Goal: Task Accomplishment & Management: Use online tool/utility

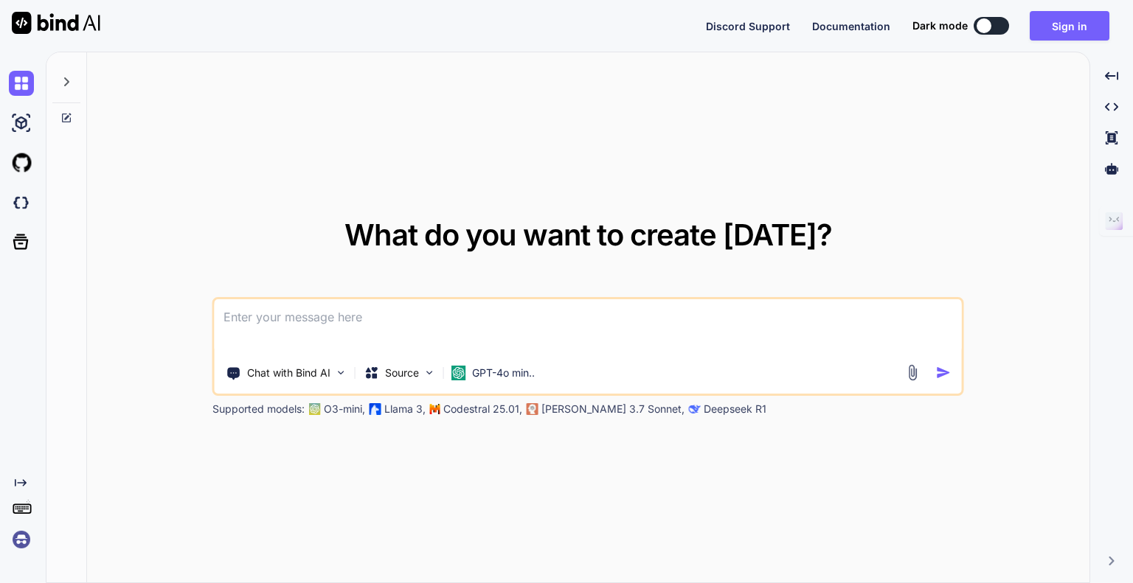
click at [484, 29] on div "Discord Support Documentation Dark mode Sign in Created with Pixso." at bounding box center [566, 26] width 1133 height 52
click at [1036, 25] on button "Sign in" at bounding box center [1070, 25] width 80 height 29
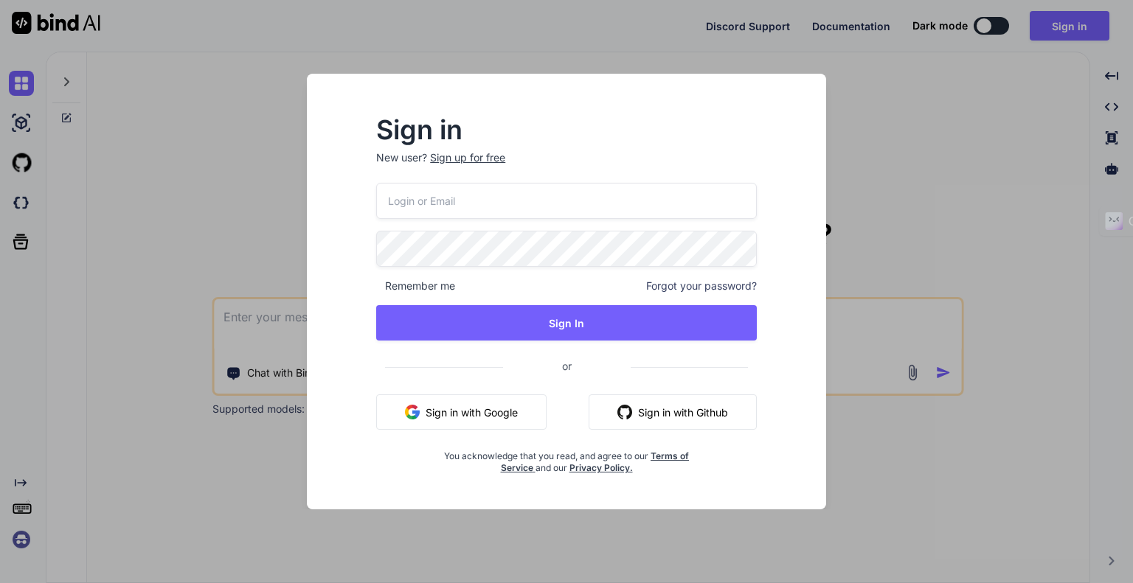
click at [424, 205] on input "email" at bounding box center [566, 201] width 381 height 36
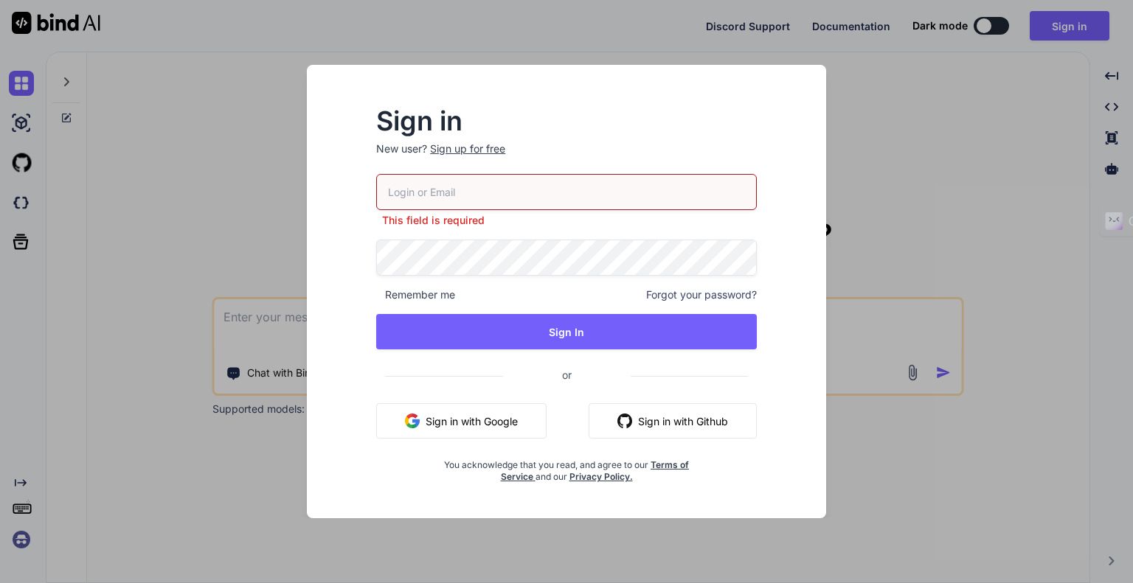
click at [310, 124] on div "Sign in New user? Sign up for free This field is required Remember me Forgot yo…" at bounding box center [566, 292] width 519 height 454
click at [467, 190] on input "email" at bounding box center [566, 192] width 381 height 36
type input "nattapon.ltd@gmail.com"
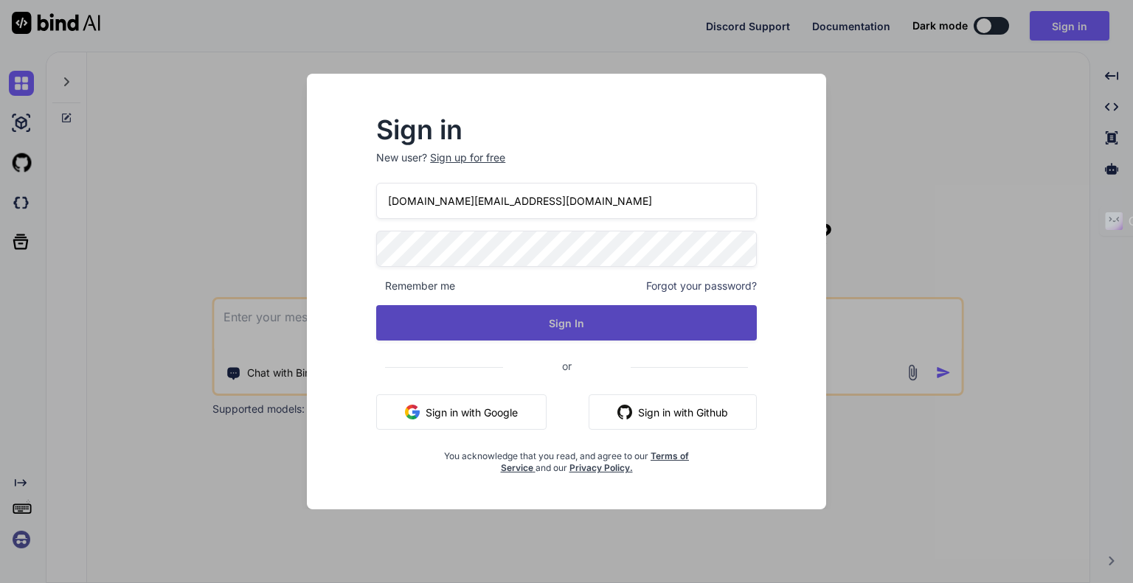
click at [477, 324] on button "Sign In" at bounding box center [566, 322] width 381 height 35
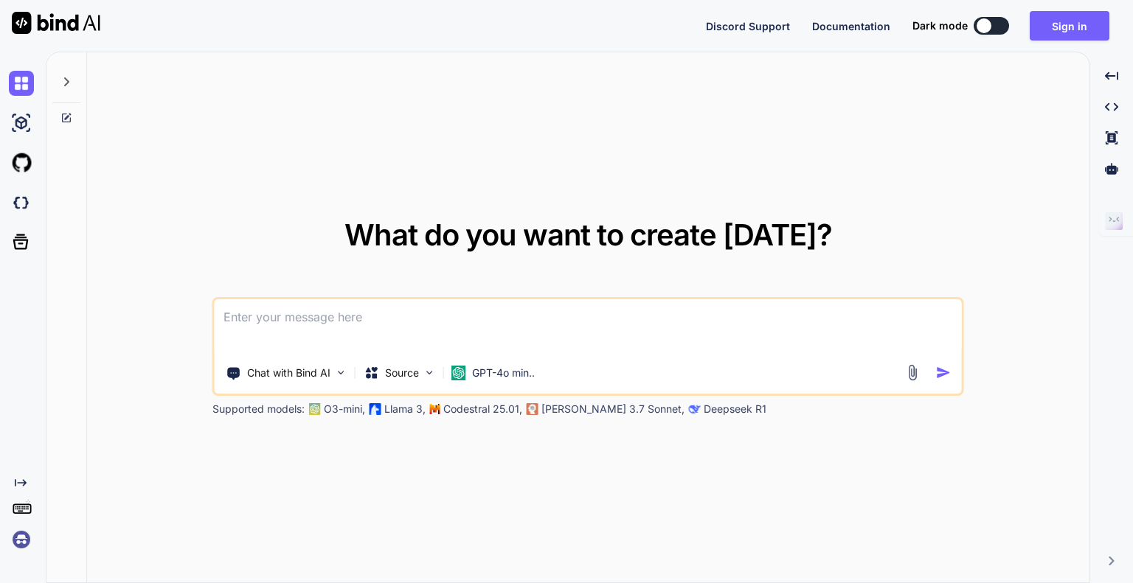
click at [546, 35] on div "Discord Support Documentation Dark mode Sign in Created with Pixso." at bounding box center [566, 26] width 1133 height 52
click at [22, 531] on img at bounding box center [21, 539] width 25 height 25
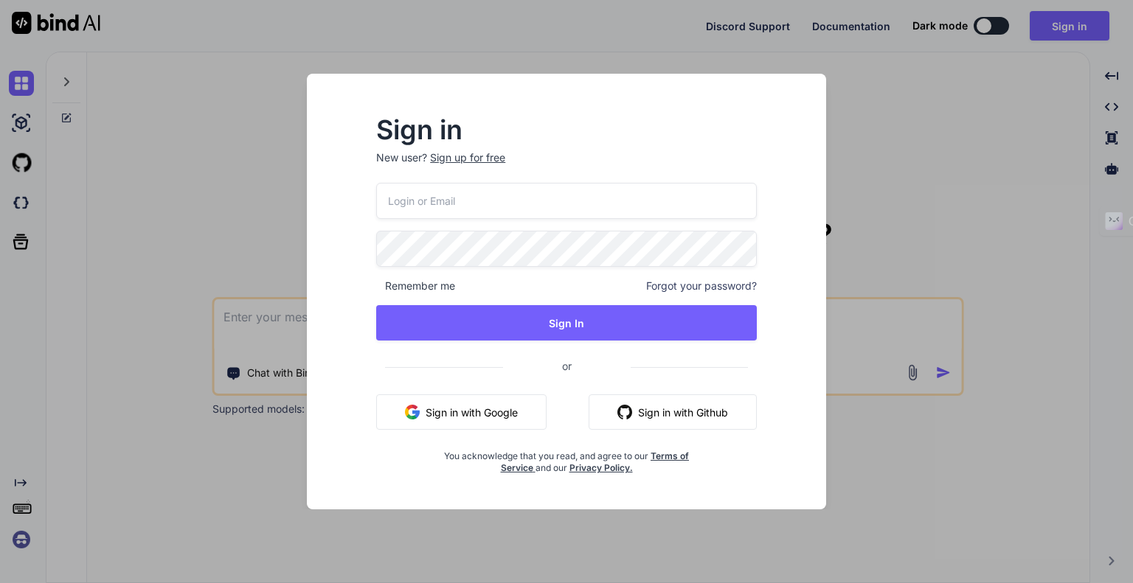
click at [909, 179] on div "Sign in New user? Sign up for free Remember me Forgot your password? Sign In or…" at bounding box center [566, 291] width 1133 height 583
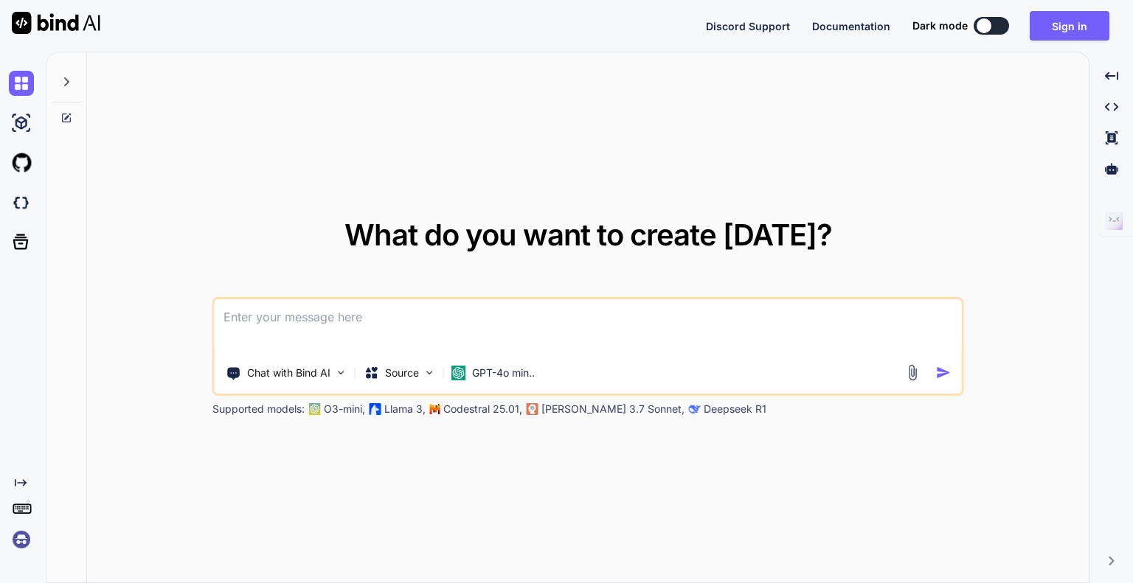
click at [60, 18] on img at bounding box center [56, 23] width 88 height 22
type textarea "x"
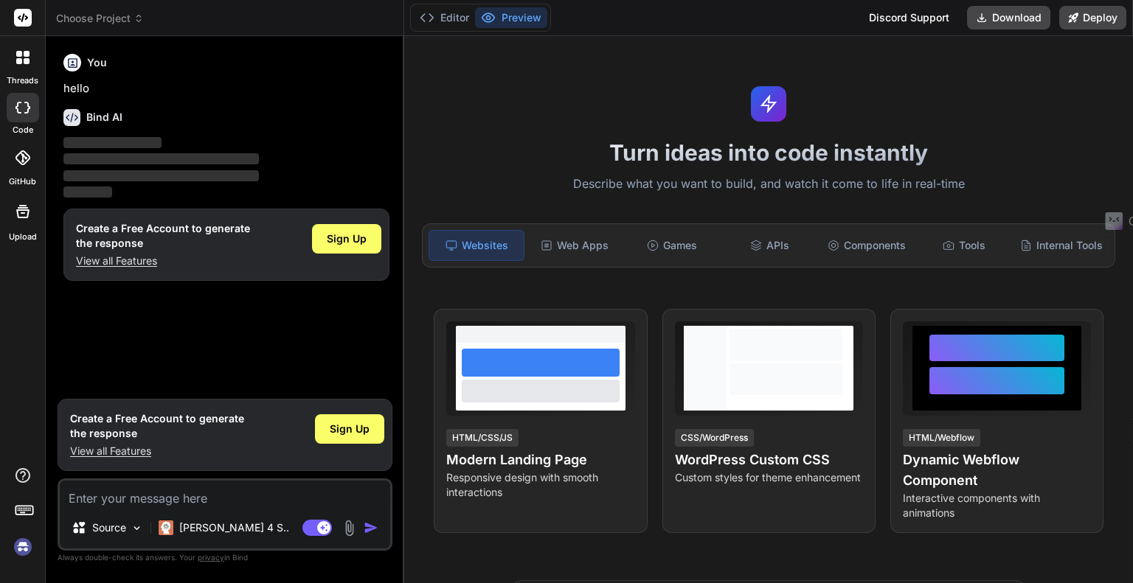
click at [596, 17] on div "Editor Preview Discord Support Download Deploy" at bounding box center [768, 18] width 729 height 36
click at [24, 542] on img at bounding box center [22, 547] width 25 height 25
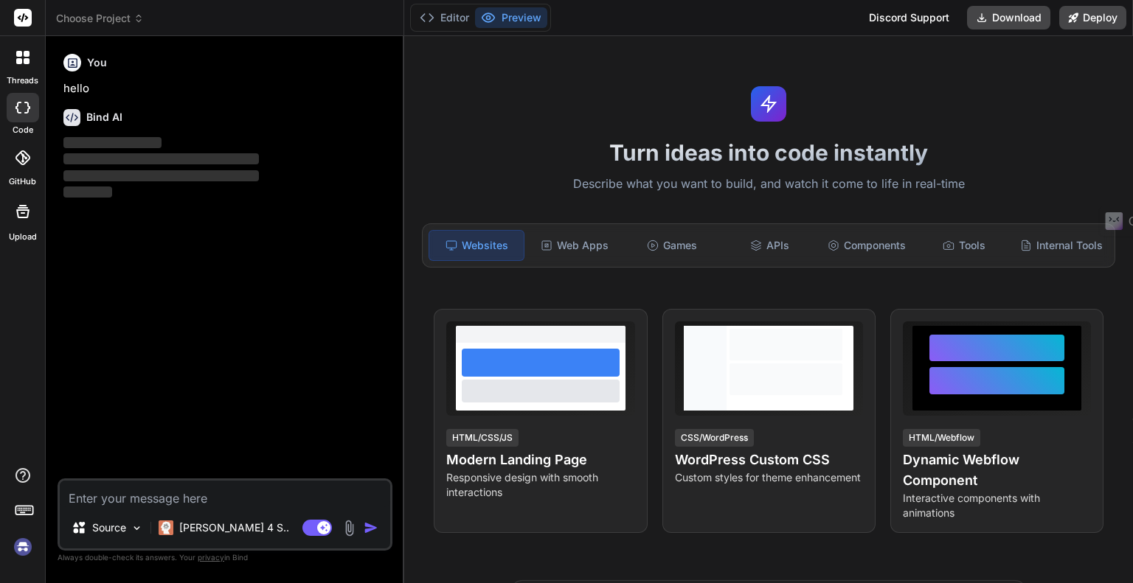
type textarea "x"
click at [754, 10] on div "Editor Preview Discord Support Download Deploy" at bounding box center [768, 18] width 729 height 36
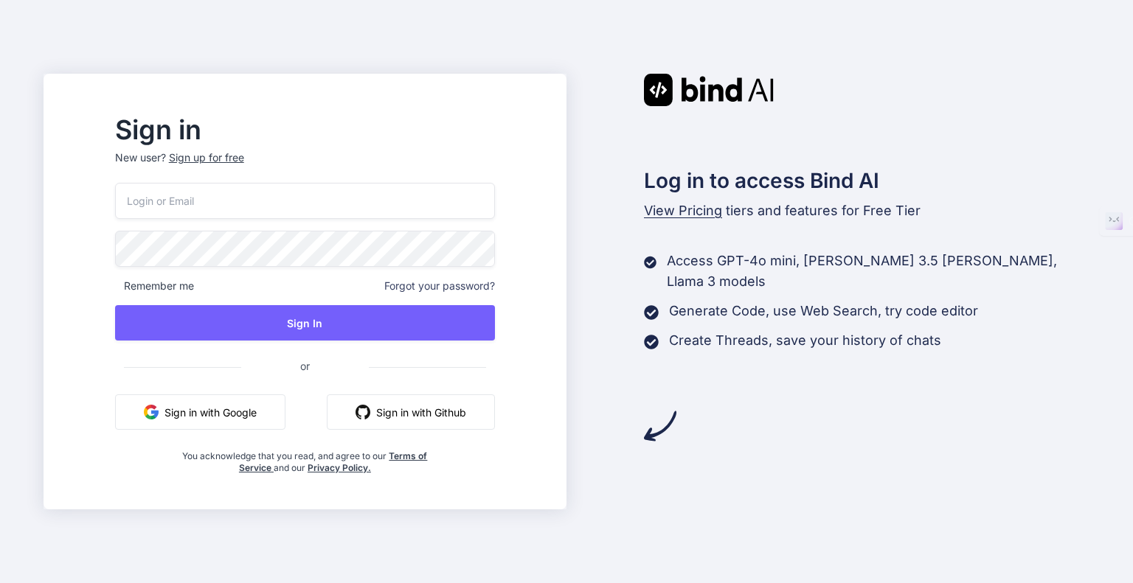
click at [465, 53] on div "Sign in New user? Sign up for free Remember me Forgot your password? Sign In or…" at bounding box center [566, 291] width 1133 height 583
click at [212, 214] on input "email" at bounding box center [305, 201] width 380 height 36
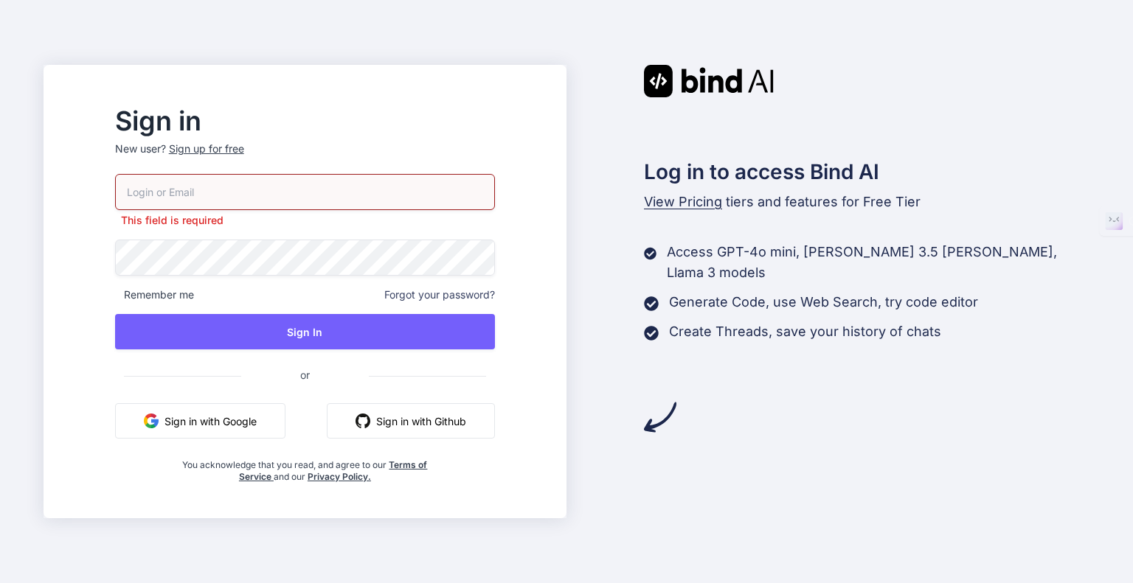
type input "[DOMAIN_NAME][EMAIL_ADDRESS][DOMAIN_NAME]"
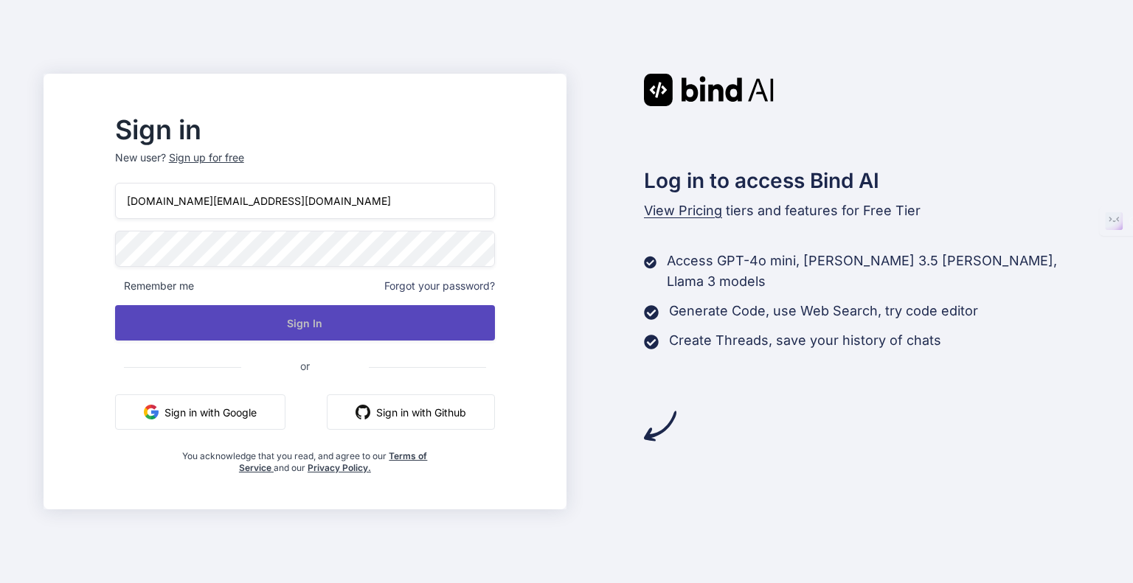
click at [313, 327] on button "Sign In" at bounding box center [305, 322] width 380 height 35
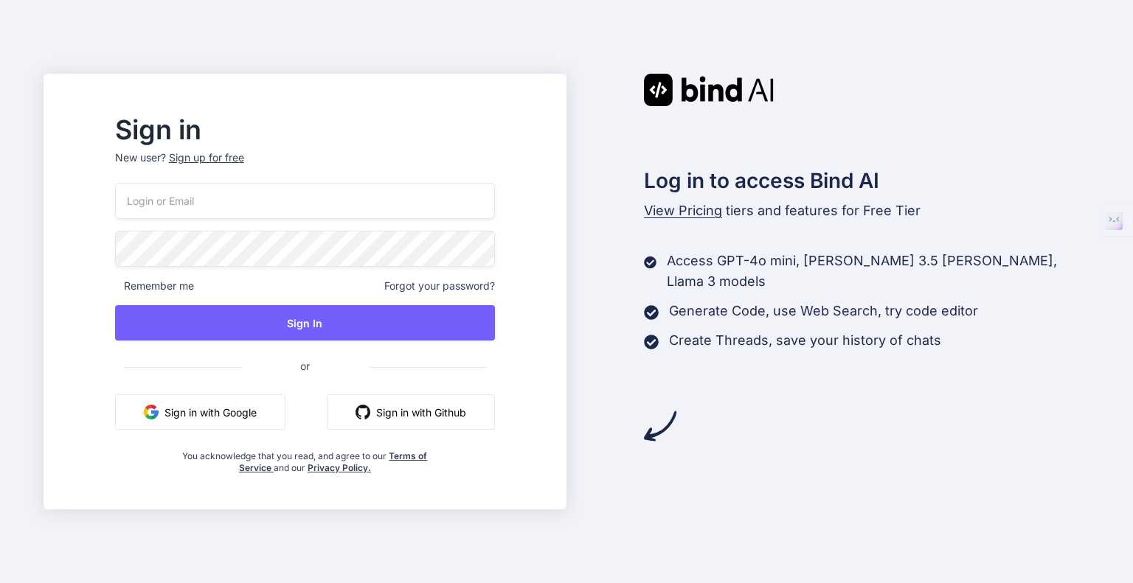
click at [596, 125] on div "Log in to access Bind AI View Pricing tiers and features for Free Tier Access G…" at bounding box center [827, 258] width 523 height 369
click at [274, 33] on div "Sign in New user? Sign up for free Remember me Forgot your password? Sign In or…" at bounding box center [566, 291] width 1133 height 583
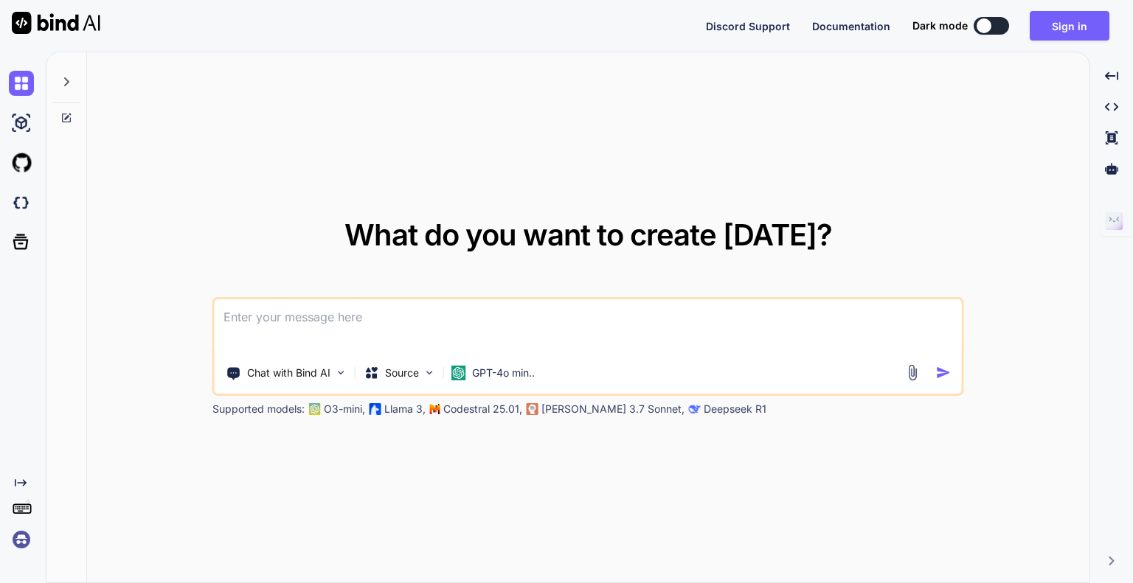
click at [593, 35] on div "Discord Support Documentation Dark mode Sign in Created with Pixso." at bounding box center [566, 26] width 1133 height 52
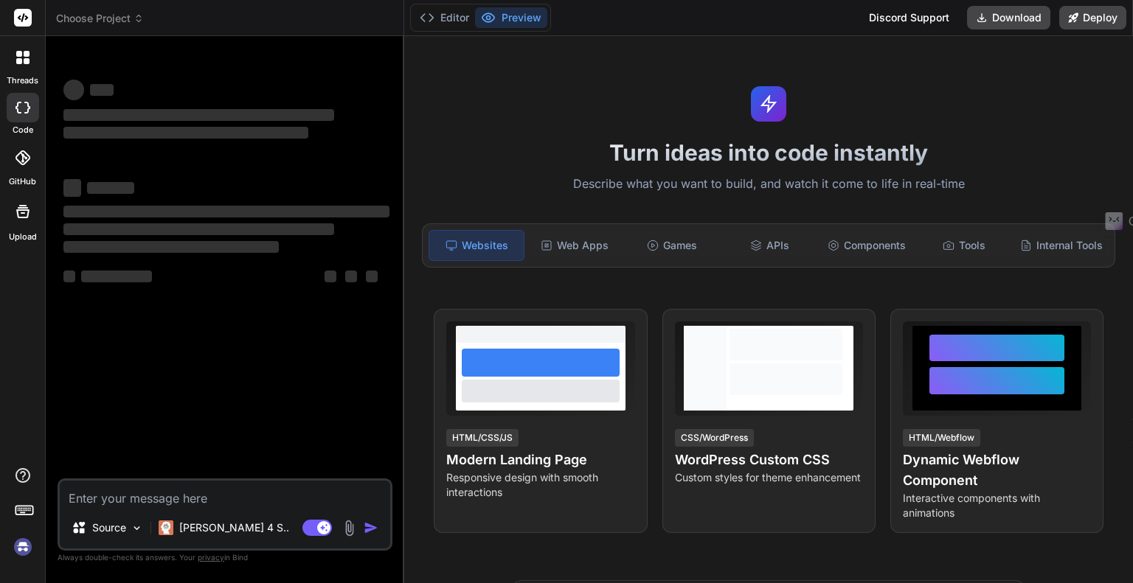
type textarea "x"
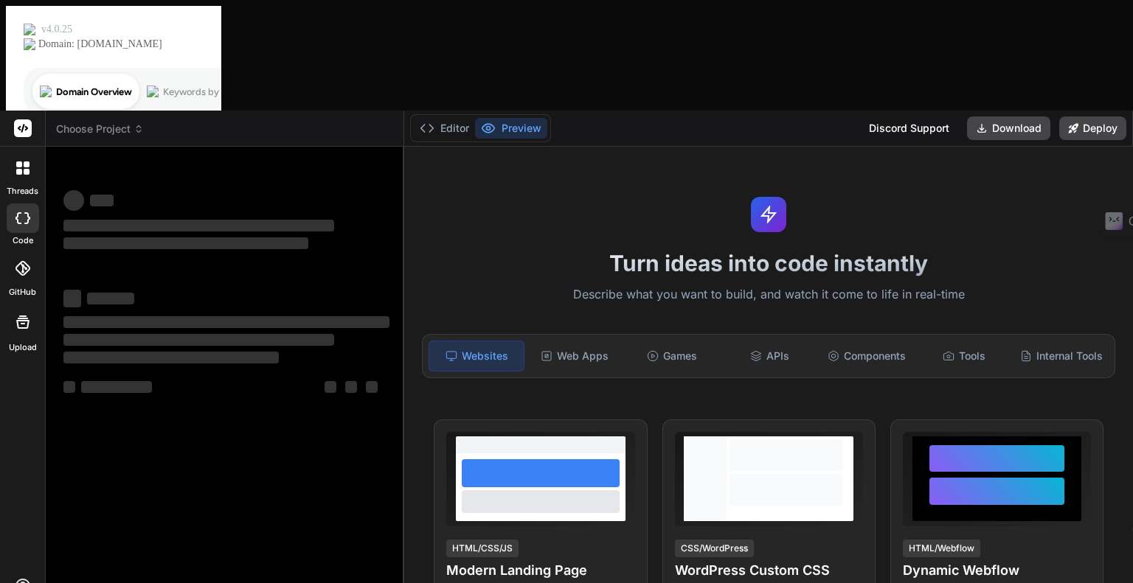
click at [723, 111] on div "Editor Preview Discord Support Download Deploy" at bounding box center [768, 129] width 729 height 36
type textarea "x"
